Goal: Check status: Check status

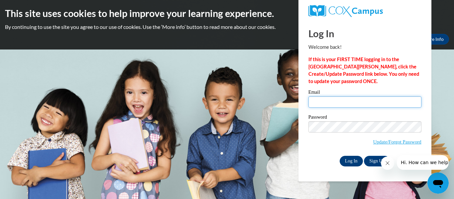
type input "lilymorris175@gmail.com"
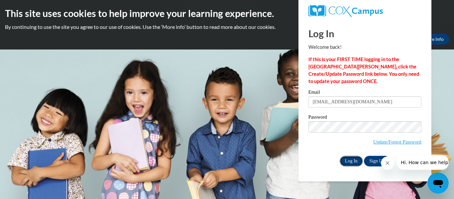
click at [345, 159] on input "Log In" at bounding box center [351, 161] width 23 height 11
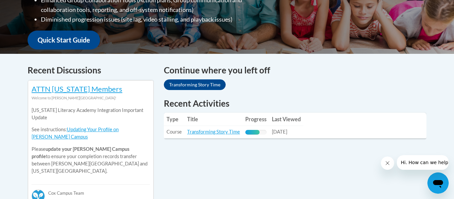
scroll to position [230, 0]
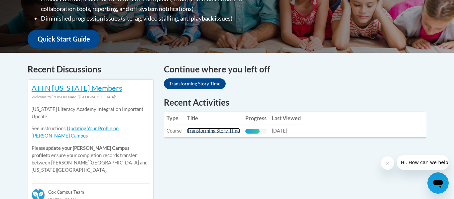
click at [219, 133] on link "Transforming Story Time" at bounding box center [213, 131] width 53 height 6
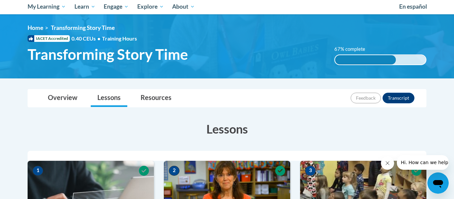
scroll to position [72, 0]
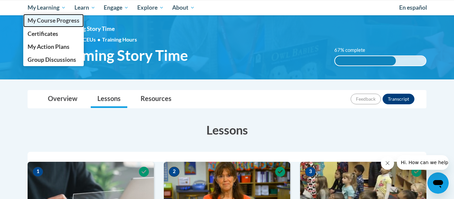
click at [39, 21] on span "My Course Progress" at bounding box center [54, 20] width 52 height 7
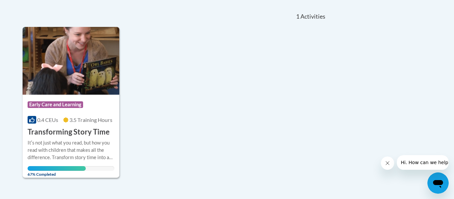
scroll to position [143, 0]
